Goal: Task Accomplishment & Management: Use online tool/utility

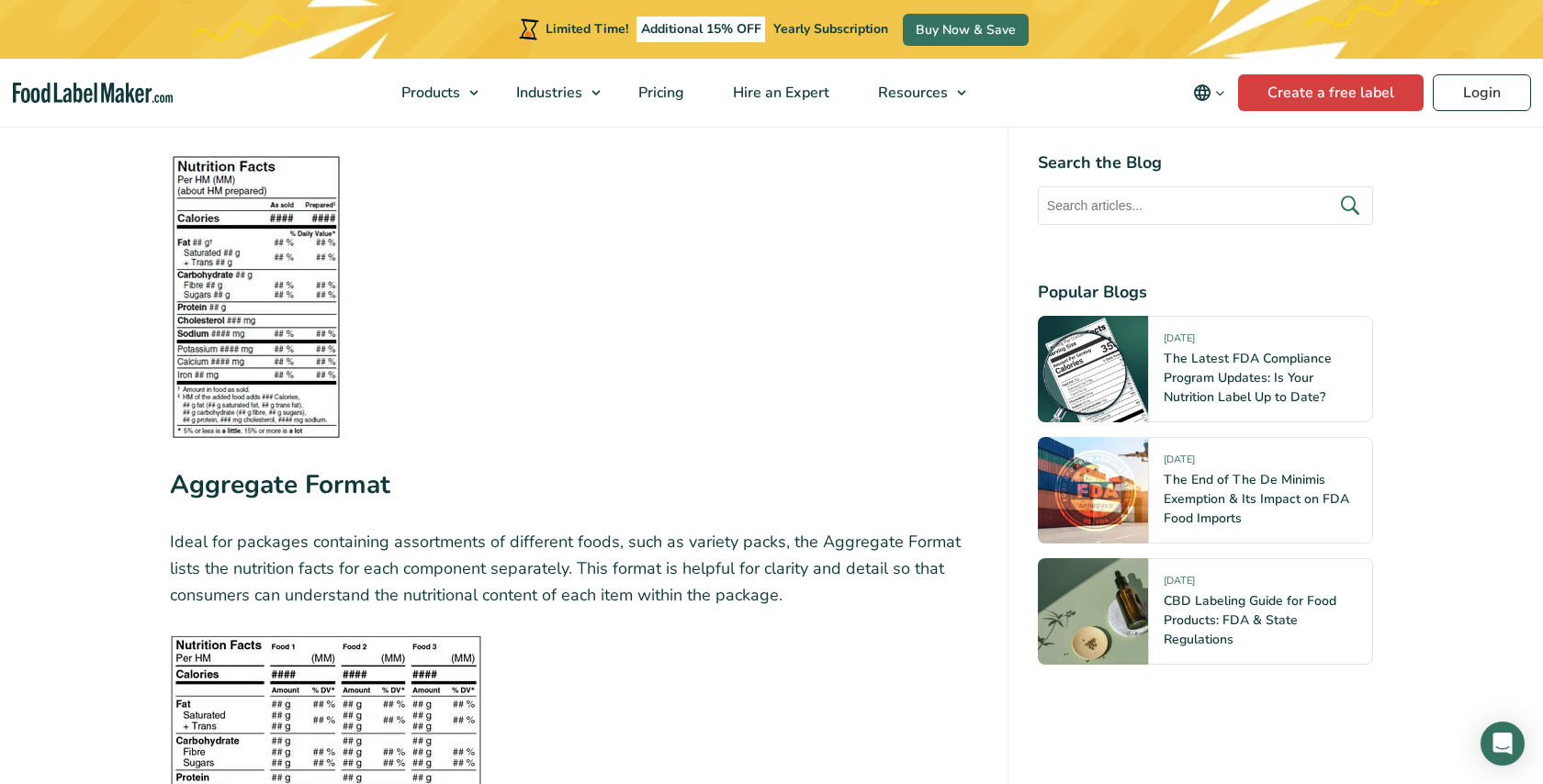
scroll to position [5369, 0]
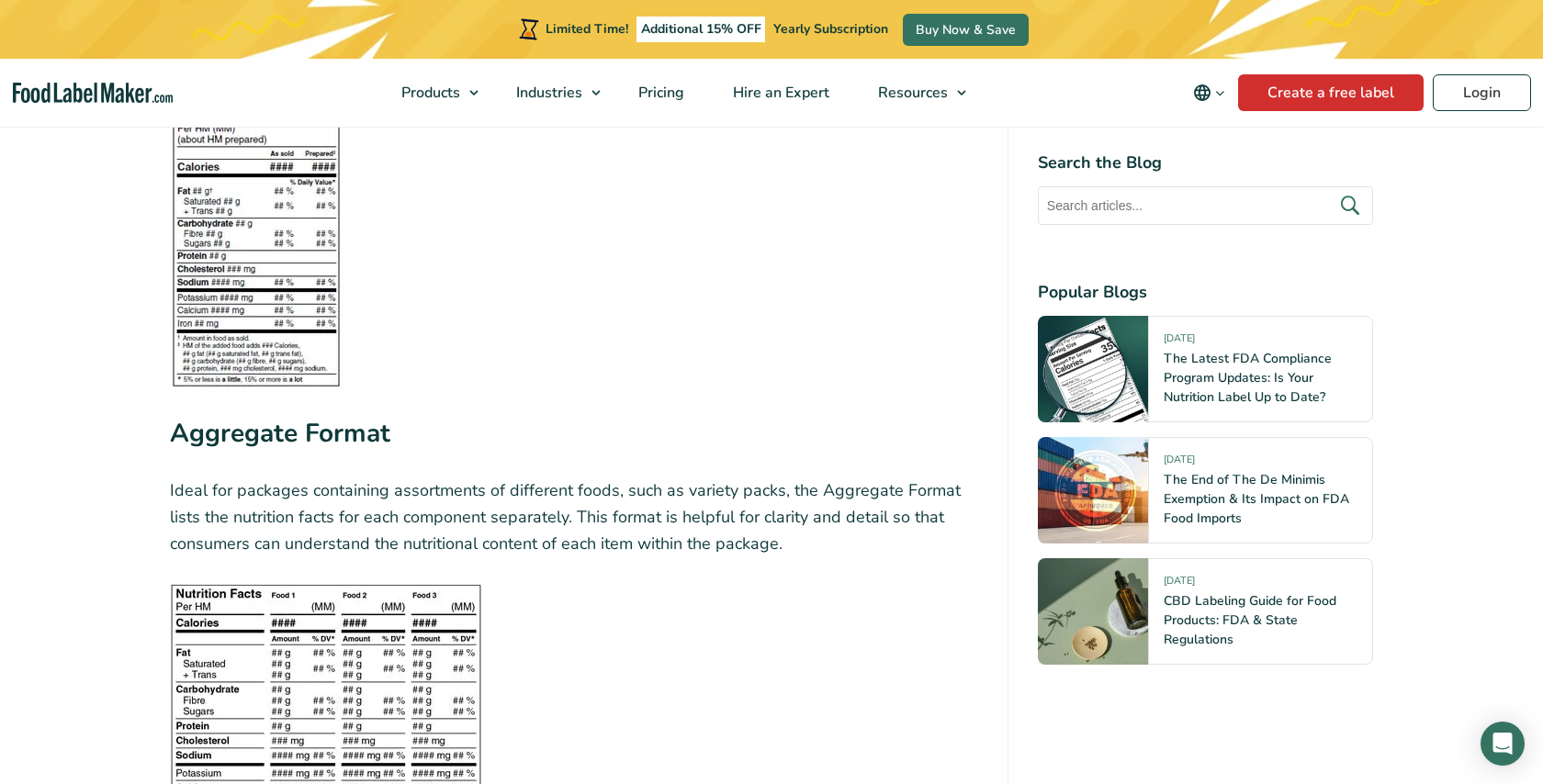
click at [1267, 94] on link "Create a free label" at bounding box center [1331, 92] width 186 height 37
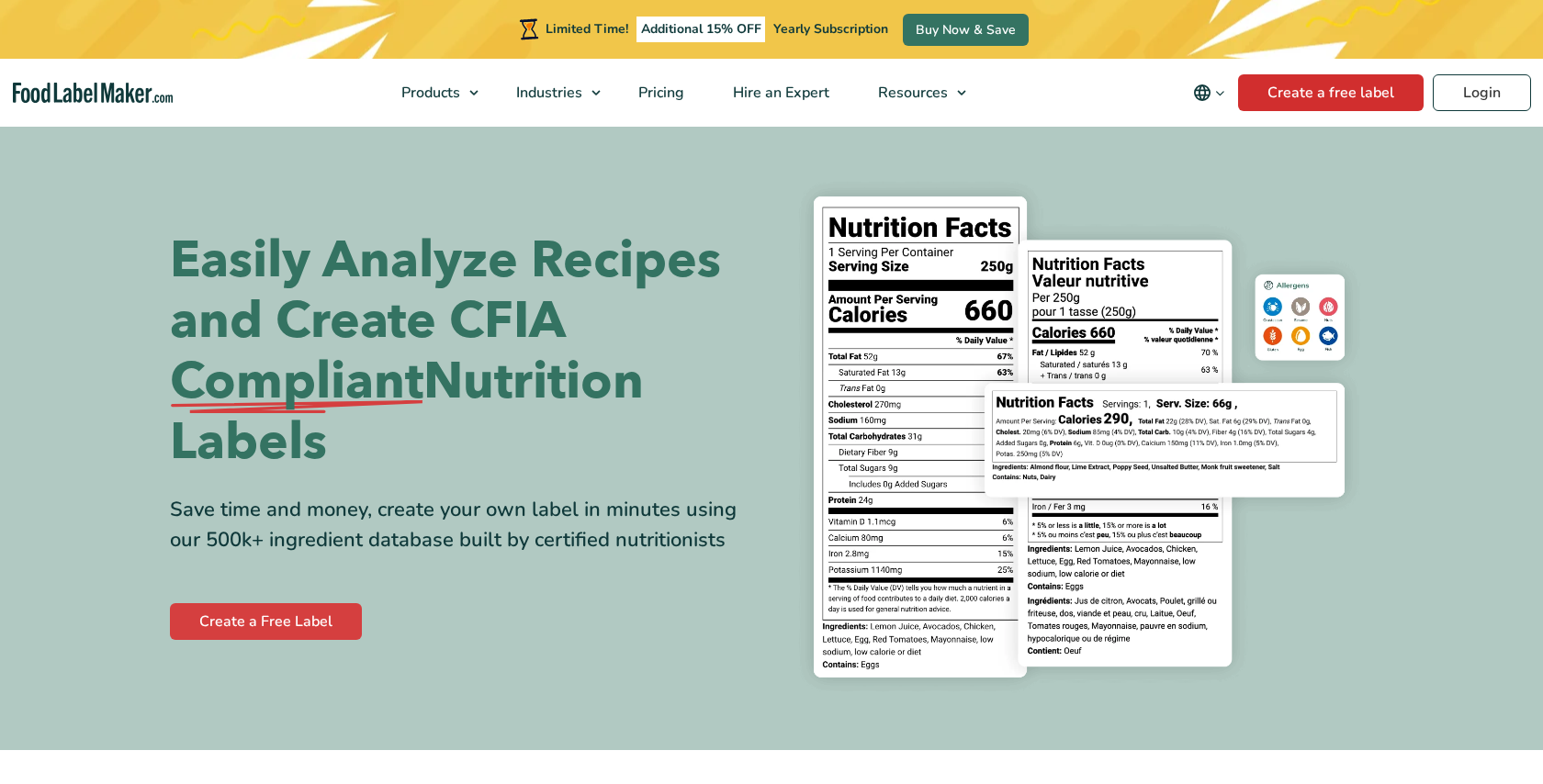
click at [1321, 92] on link "Create a free label" at bounding box center [1331, 92] width 186 height 37
click at [658, 87] on span "Pricing" at bounding box center [659, 92] width 53 height 20
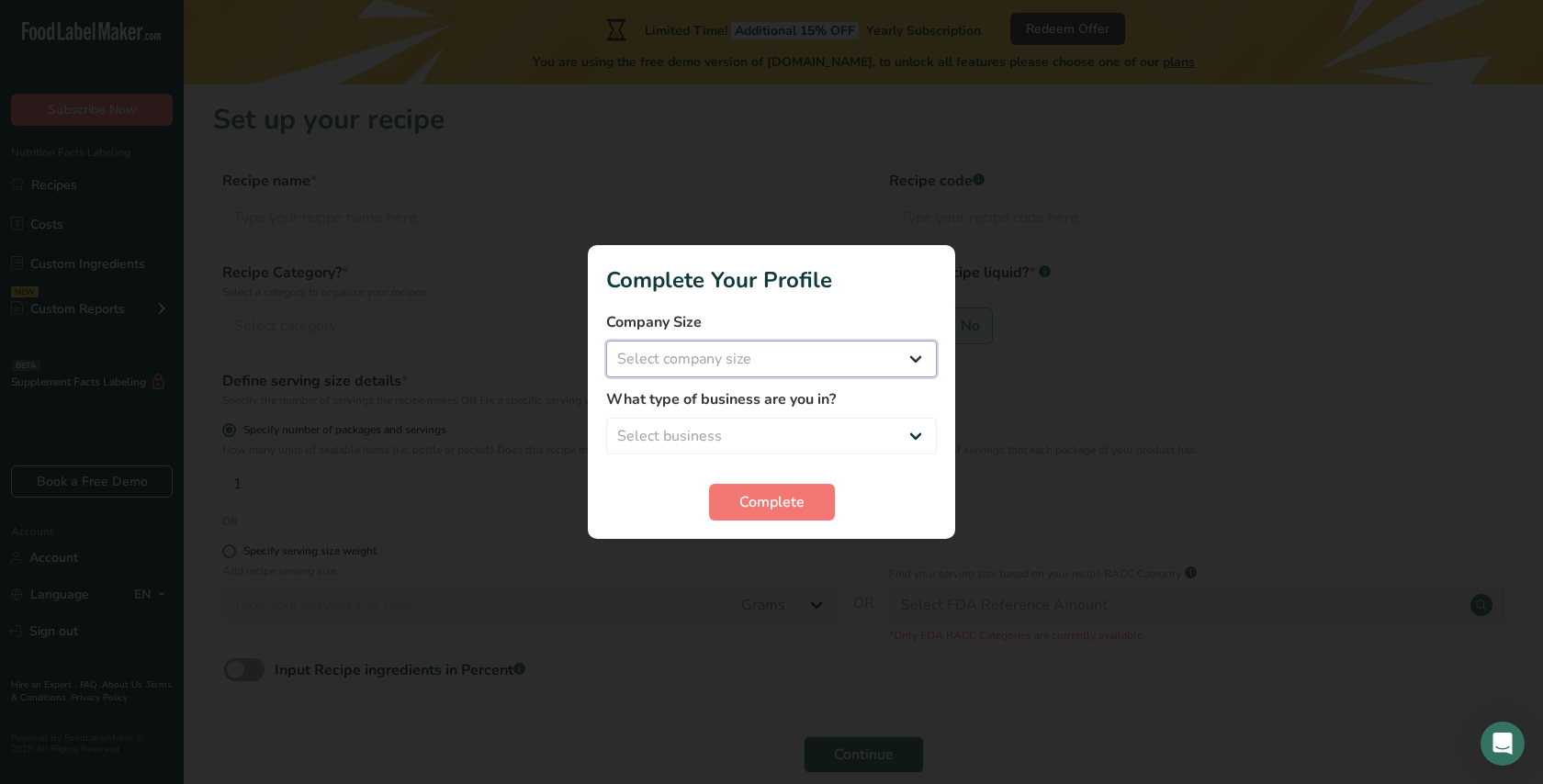
select select "1"
click at [766, 515] on button "Complete" at bounding box center [772, 502] width 126 height 37
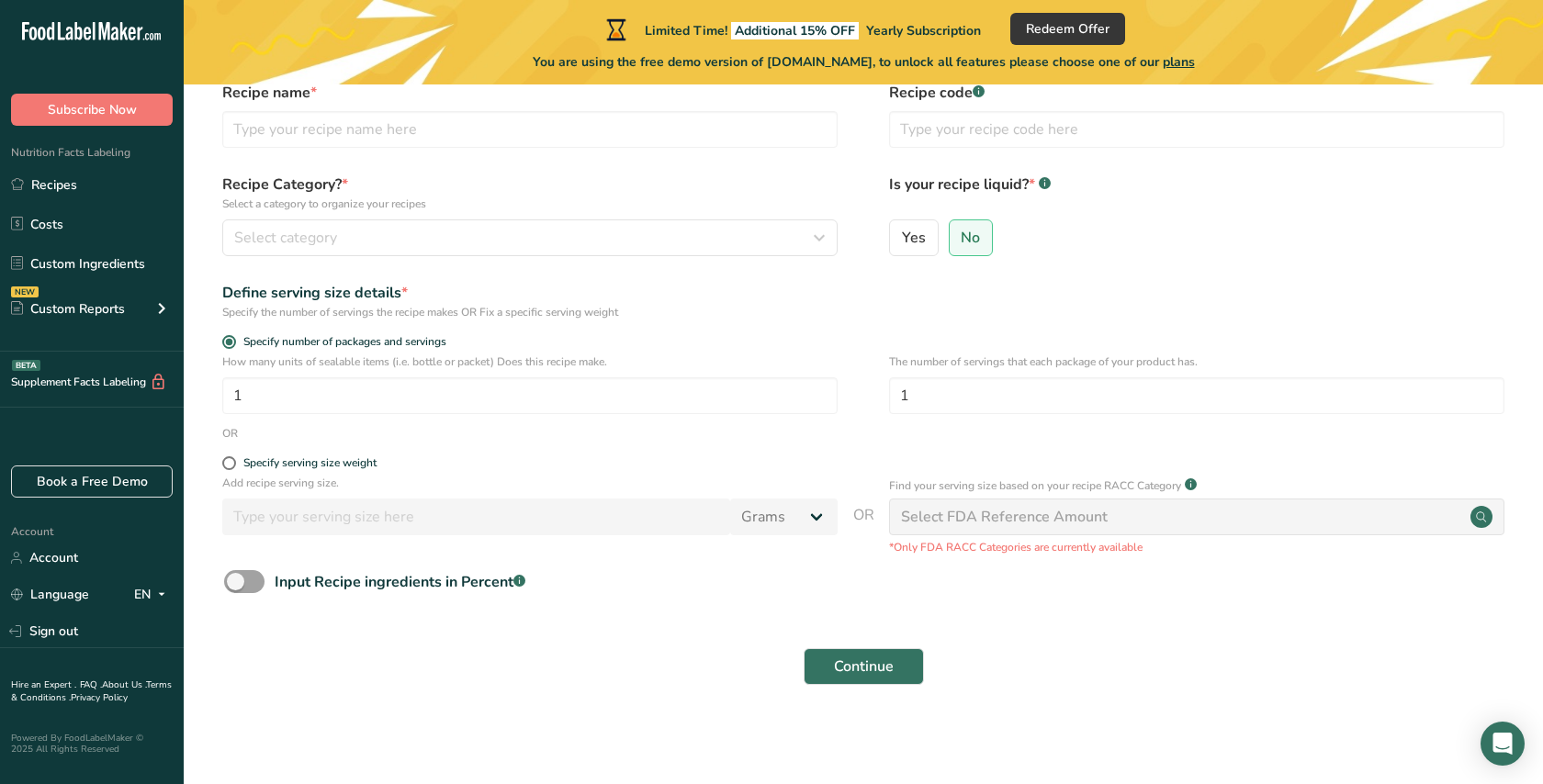
scroll to position [87, 0]
click at [67, 210] on link "Costs" at bounding box center [91, 224] width 184 height 35
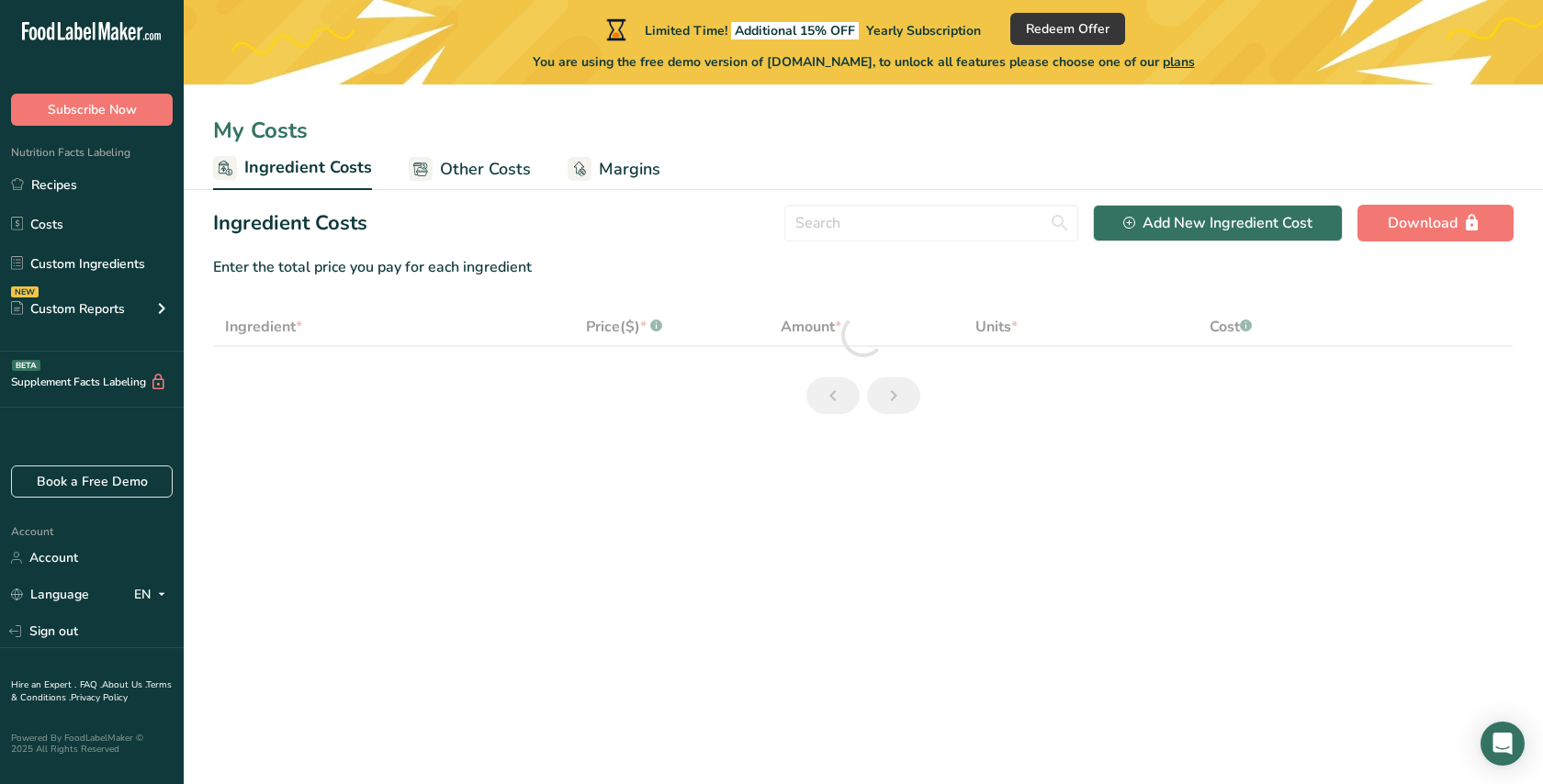
select select "1"
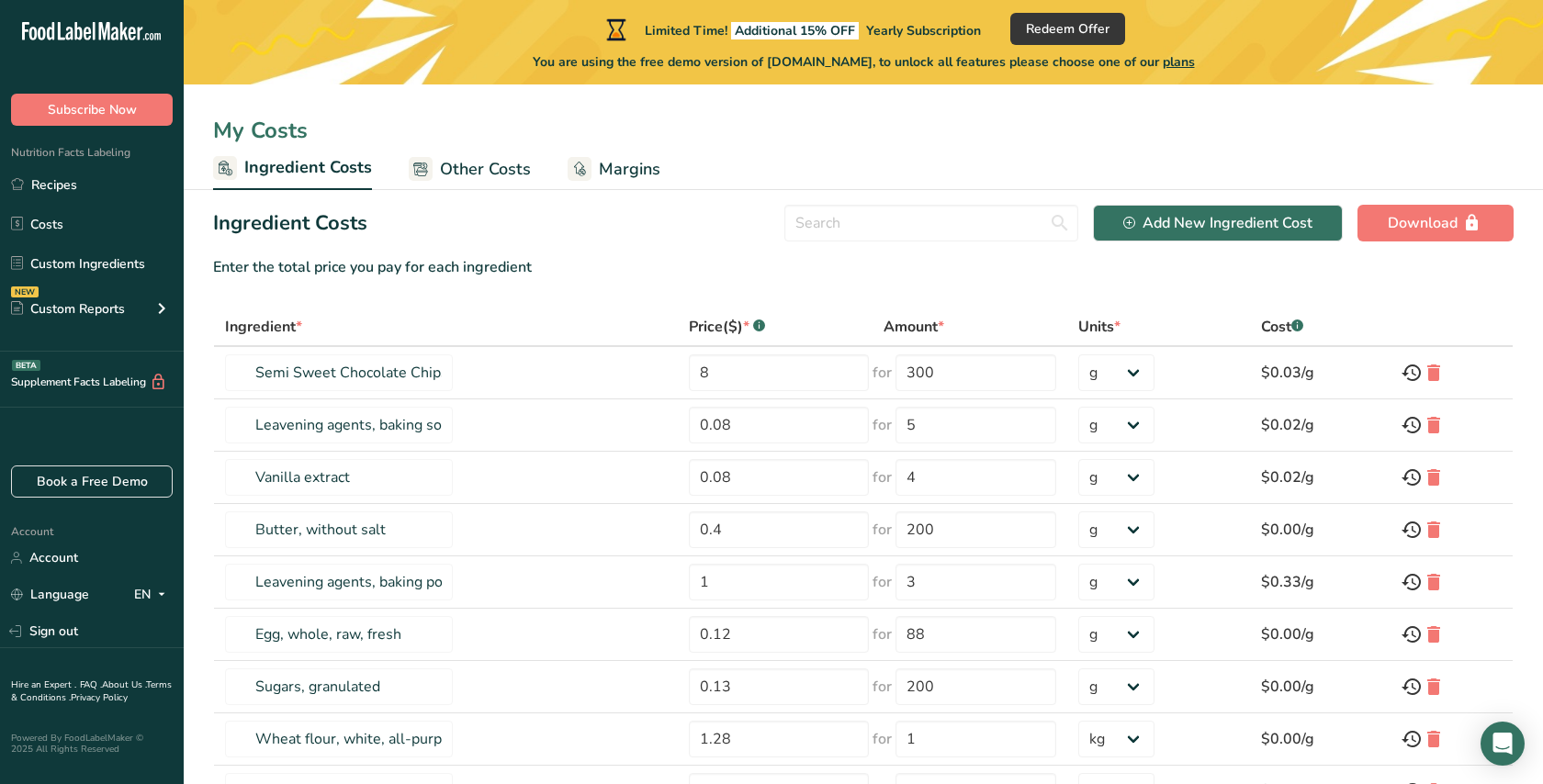
click at [473, 270] on div "Enter the total price you pay for each ingredient" at bounding box center [863, 267] width 1301 height 22
click at [403, 271] on div "Enter the total price you pay for each ingredient" at bounding box center [863, 267] width 1301 height 22
drag, startPoint x: 530, startPoint y: 268, endPoint x: 216, endPoint y: 261, distance: 314.1
click at [216, 261] on div "Enter the total price you pay for each ingredient" at bounding box center [863, 267] width 1301 height 22
click at [296, 272] on div "Enter the total price you pay for each ingredient" at bounding box center [863, 267] width 1301 height 22
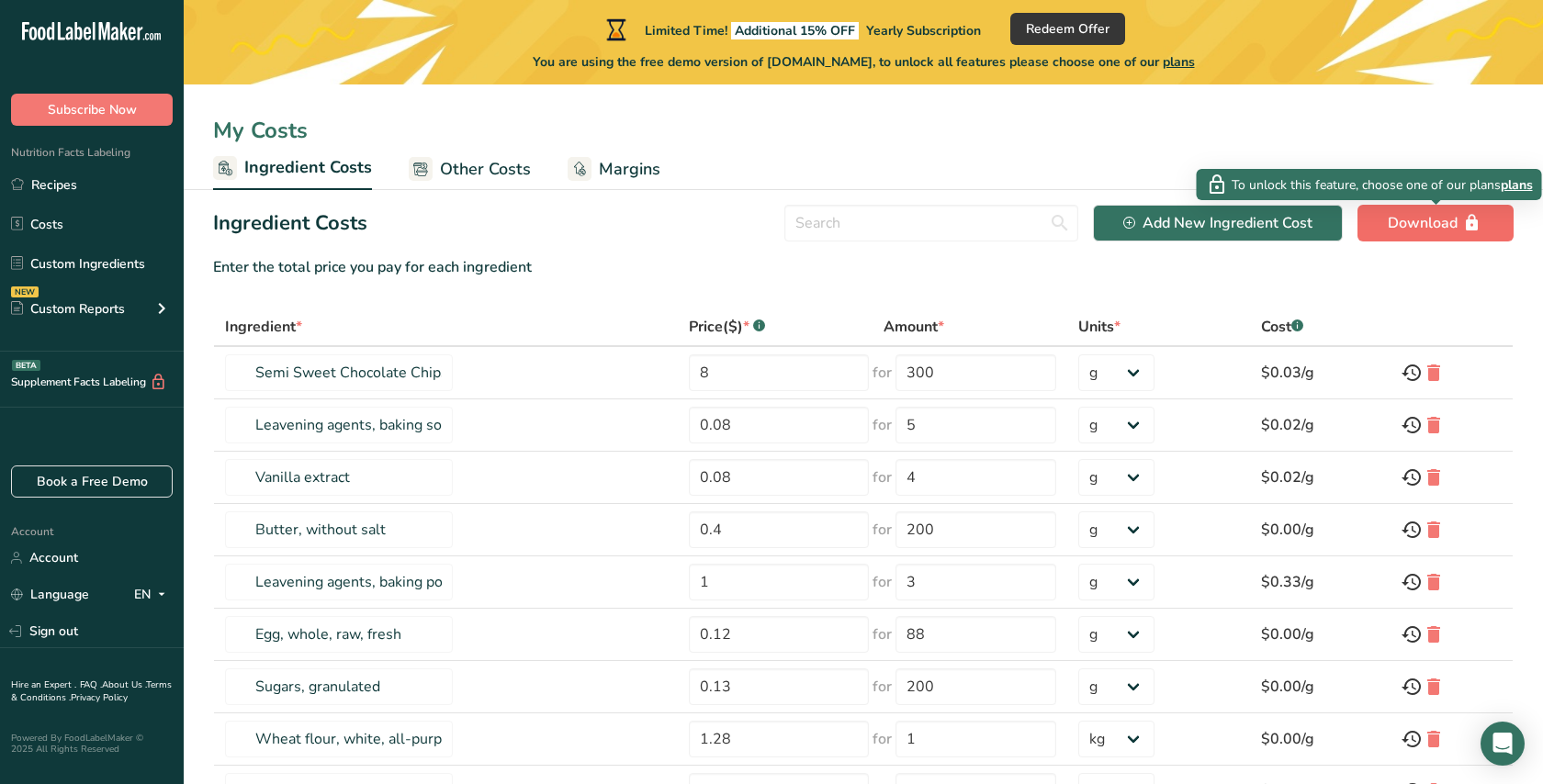
click at [1429, 221] on div "Download" at bounding box center [1435, 223] width 95 height 22
